Goal: Task Accomplishment & Management: Manage account settings

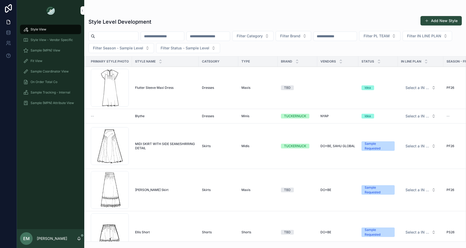
click at [43, 60] on div "Fit View" at bounding box center [50, 61] width 55 height 8
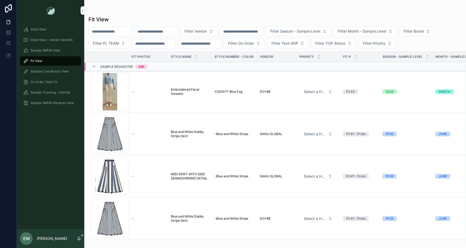
click at [118, 65] on span "Sample Requested" at bounding box center [116, 67] width 33 height 4
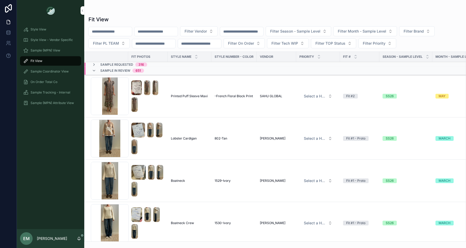
click at [111, 70] on span "Sample In Review" at bounding box center [115, 71] width 30 height 4
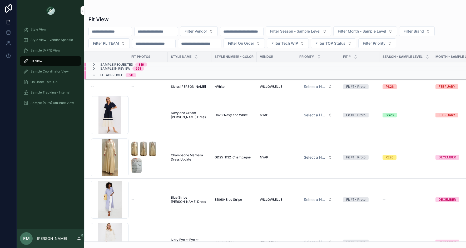
click at [108, 75] on span "Fit Approved" at bounding box center [111, 75] width 23 height 4
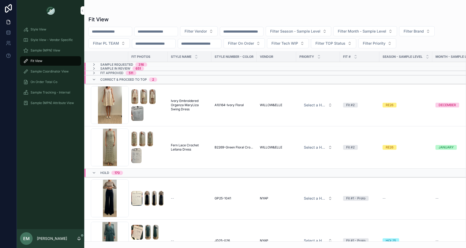
click at [108, 79] on span "Correct & Proceed to TOP" at bounding box center [123, 80] width 47 height 4
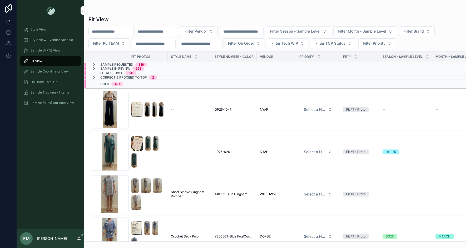
click at [102, 85] on span "HOLD" at bounding box center [104, 84] width 9 height 4
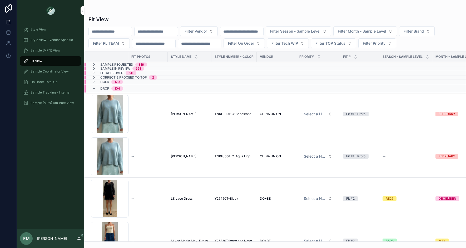
click at [101, 90] on div "Drop 104" at bounding box center [111, 88] width 23 height 8
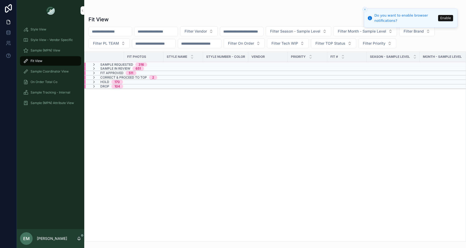
click at [112, 67] on span "Sample In Review" at bounding box center [115, 69] width 30 height 4
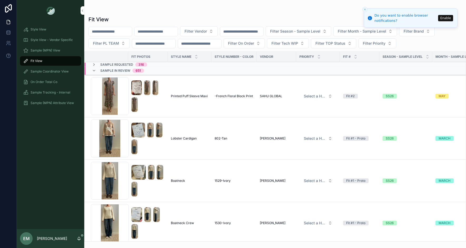
click at [160, 64] on div "Sample Requested 316" at bounding box center [147, 65] width 127 height 4
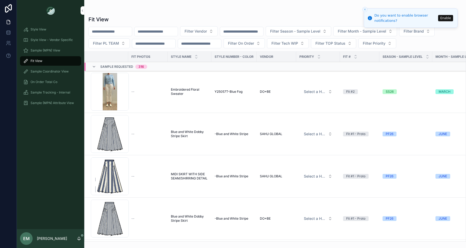
click at [111, 136] on div "Pleated-Sides-Skirt_small-stripe .png" at bounding box center [110, 134] width 38 height 38
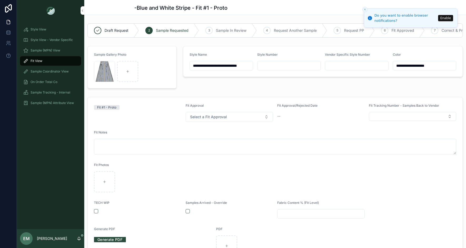
click at [99, 71] on div "Pleated-Sides-Skirt_small-stripe .png" at bounding box center [104, 71] width 21 height 21
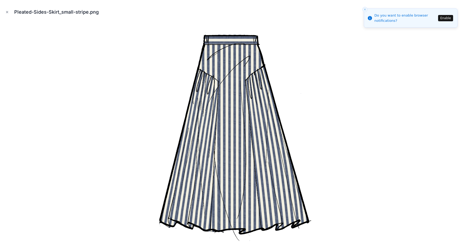
click at [6, 10] on icon "Close modal" at bounding box center [7, 12] width 4 height 4
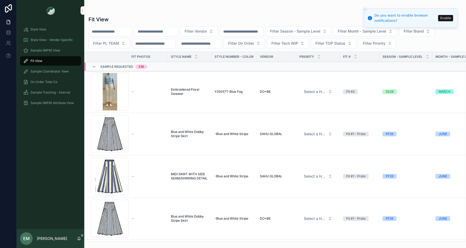
click at [113, 66] on span "Sample Requested" at bounding box center [116, 67] width 33 height 4
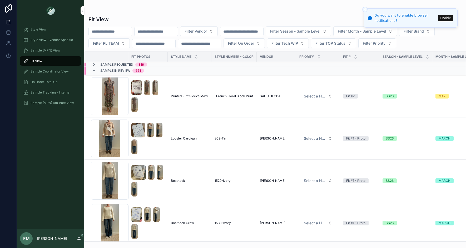
click at [122, 72] on span "Sample In Review" at bounding box center [115, 71] width 30 height 4
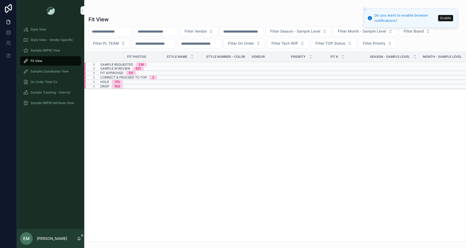
click at [54, 94] on span "Sample Tracking - Internal" at bounding box center [51, 93] width 40 height 4
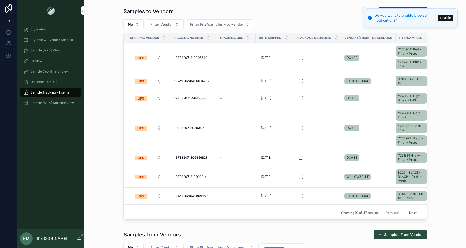
click at [363, 9] on icon "Close toast" at bounding box center [364, 9] width 3 height 3
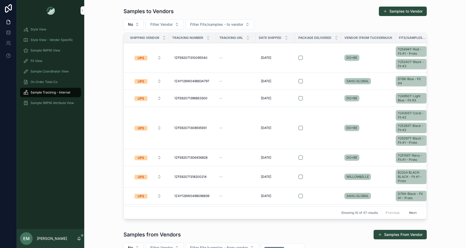
click at [107, 62] on div "Samples to Vendors Samples to Vendor No Filter Vendor Filter Fits/samples - to …" at bounding box center [274, 114] width 373 height 220
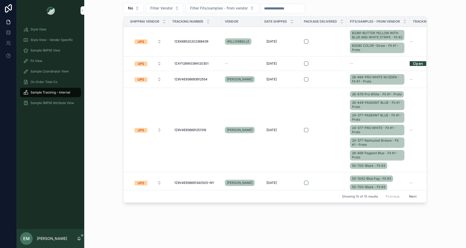
scroll to position [166, 0]
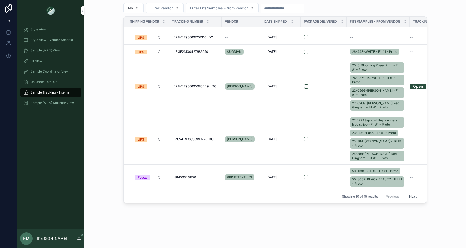
click at [411, 196] on button "Next" at bounding box center [412, 197] width 15 height 8
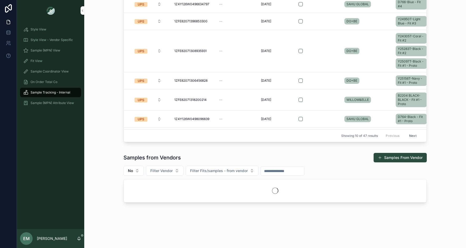
scroll to position [77, 0]
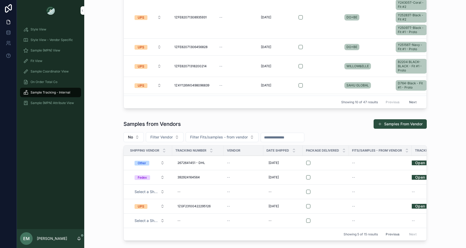
scroll to position [148, 0]
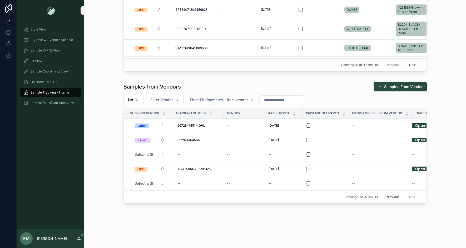
click at [390, 195] on button "Previous" at bounding box center [392, 197] width 21 height 8
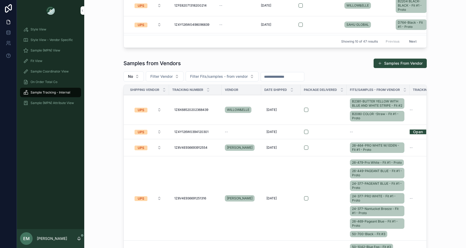
scroll to position [240, 0]
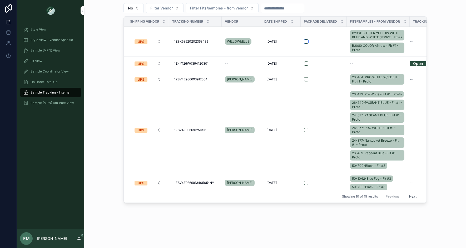
click at [306, 43] on button "scrollable content" at bounding box center [306, 41] width 4 height 4
click at [341, 47] on td "scrollable content" at bounding box center [324, 42] width 46 height 30
click at [212, 31] on td "1Z8X68520202368439 1Z8X68520202368439" at bounding box center [195, 42] width 53 height 30
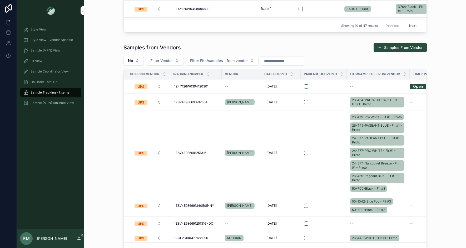
scroll to position [178, 0]
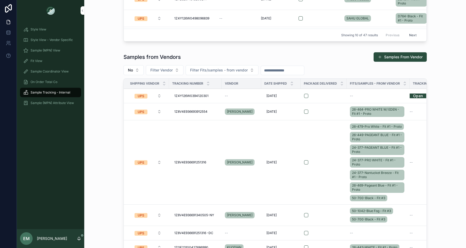
click at [138, 69] on button "No" at bounding box center [133, 70] width 20 height 10
click at [120, 108] on div "Yes" at bounding box center [133, 108] width 73 height 8
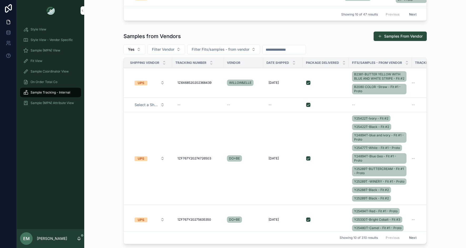
scroll to position [202, 0]
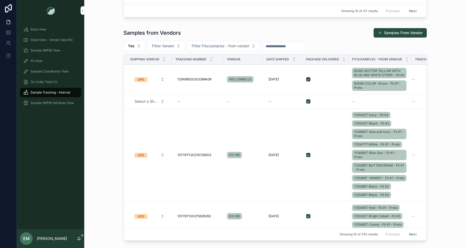
click at [353, 82] on div "B2381-BUTTER YELLOW WITH BLUE AND WHITE STRIPE - Fit #2 B2080 COLOR -Straw - Fi…" at bounding box center [380, 79] width 57 height 25
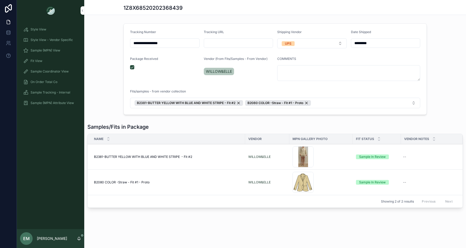
click at [300, 179] on div "AsherBlazer_Straw .png" at bounding box center [302, 182] width 21 height 21
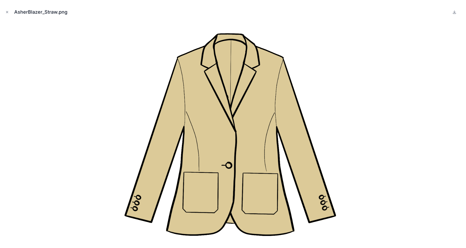
click at [8, 12] on icon "Close modal" at bounding box center [7, 12] width 4 height 4
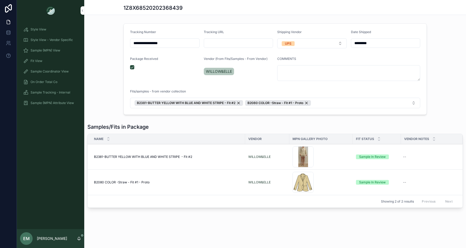
click at [299, 154] on div "BD15E9BE-A2F4-4A5B-AB9F-BA3236C64BDD_1_201_a .jpeg" at bounding box center [302, 157] width 21 height 21
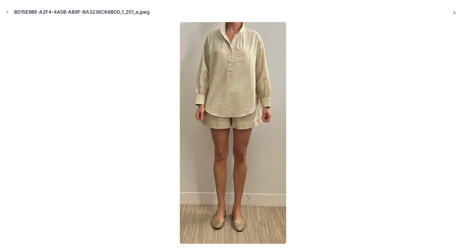
click at [6, 11] on icon "Close modal" at bounding box center [7, 12] width 4 height 4
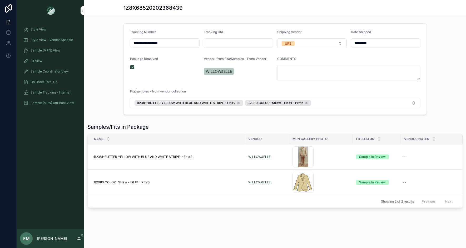
click at [37, 63] on div "Fit View" at bounding box center [50, 61] width 55 height 8
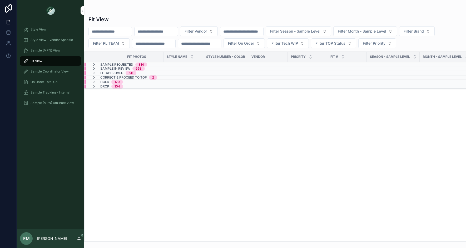
click at [111, 63] on span "Sample Requested" at bounding box center [116, 65] width 33 height 4
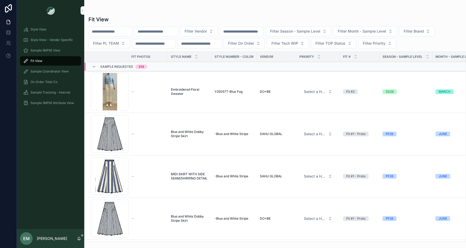
click at [111, 63] on div "Sample Requested 314" at bounding box center [123, 67] width 47 height 8
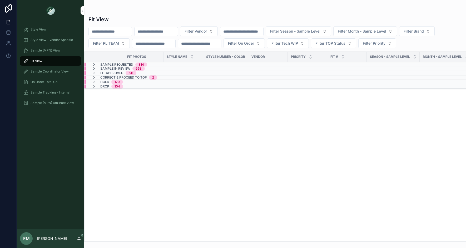
click at [111, 67] on span "Sample In Review" at bounding box center [115, 69] width 30 height 4
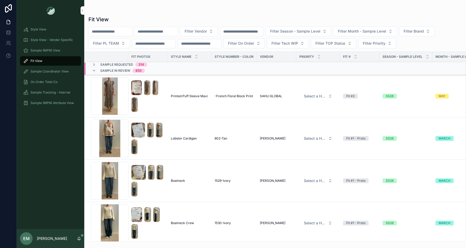
click at [121, 64] on span "Sample Requested" at bounding box center [116, 65] width 33 height 4
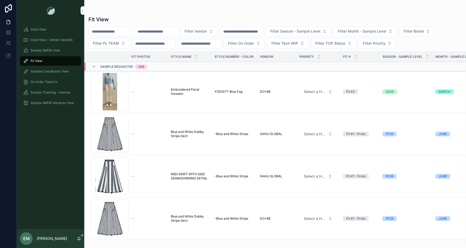
click at [181, 132] on span "Blue and White Dobby Stripe Skirt" at bounding box center [189, 134] width 37 height 8
